Goal: Information Seeking & Learning: Learn about a topic

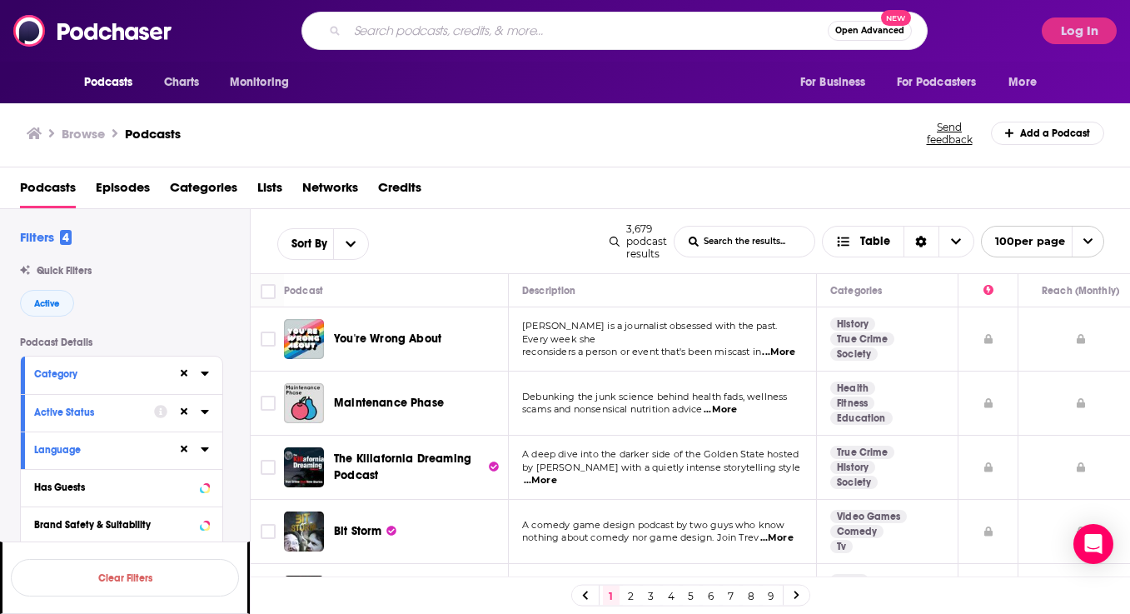
click at [426, 29] on input "Search podcasts, credits, & more..." at bounding box center [587, 30] width 481 height 27
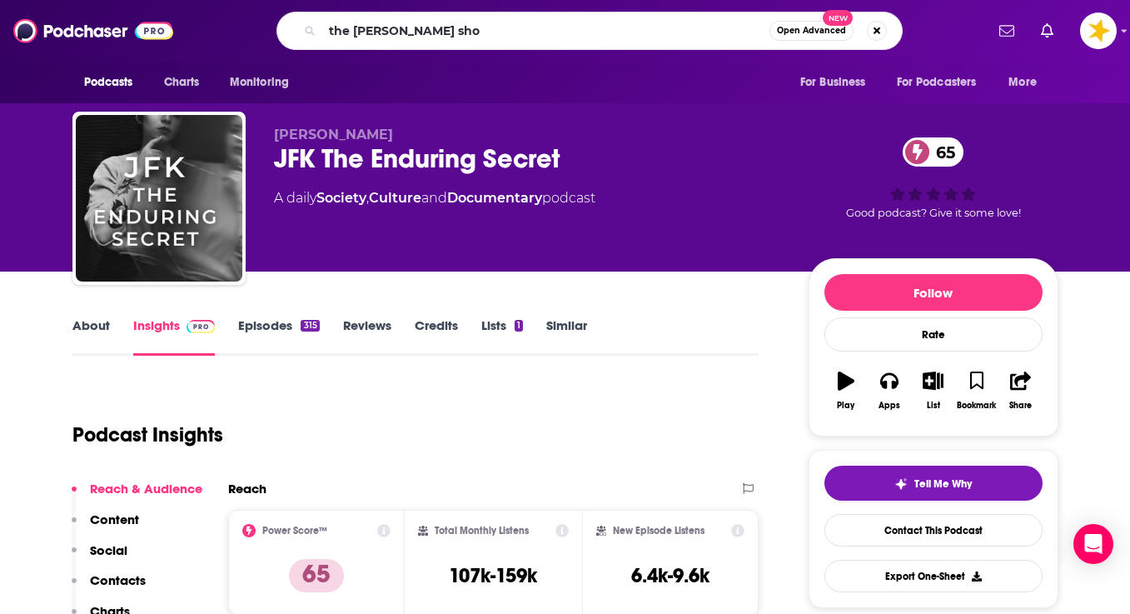
type input "the jay jones show"
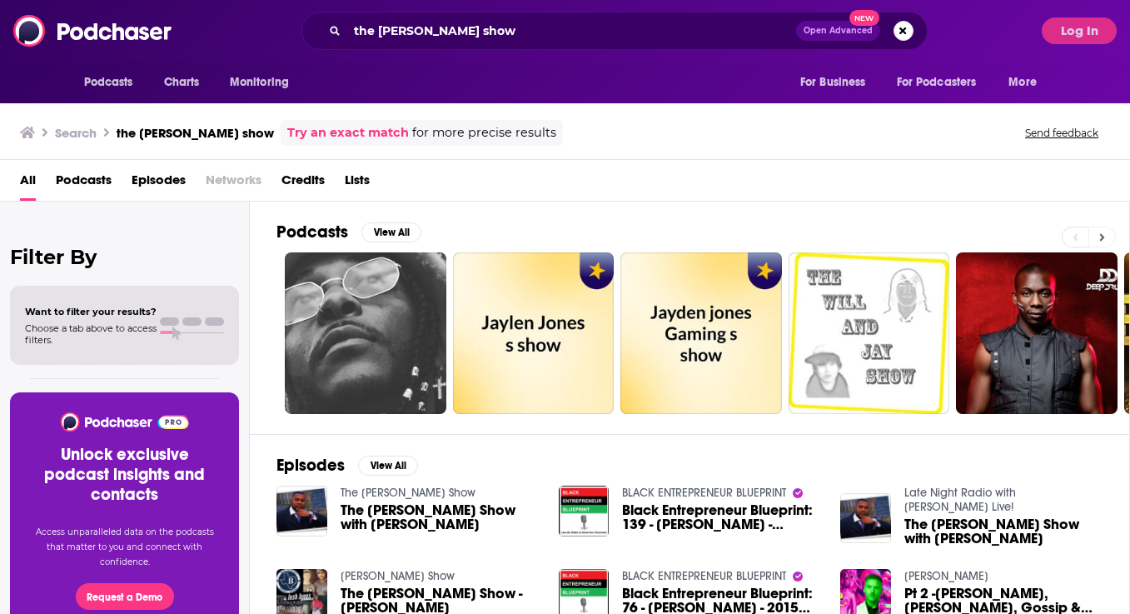
click at [1103, 235] on icon at bounding box center [1103, 238] width 6 height 12
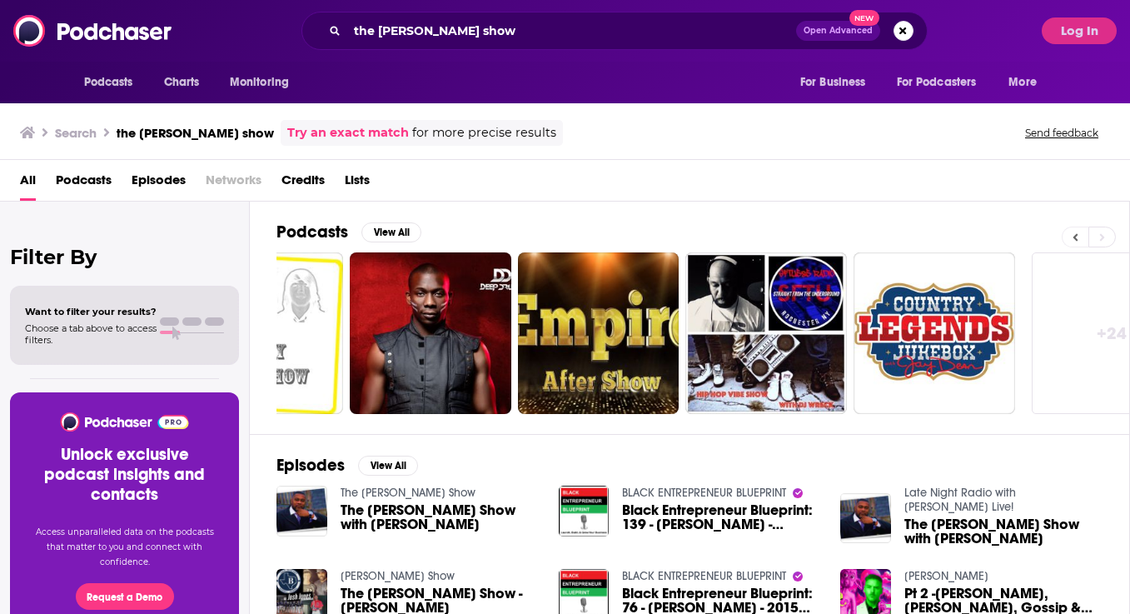
click at [1070, 238] on button at bounding box center [1075, 237] width 27 height 21
